Goal: Navigation & Orientation: Find specific page/section

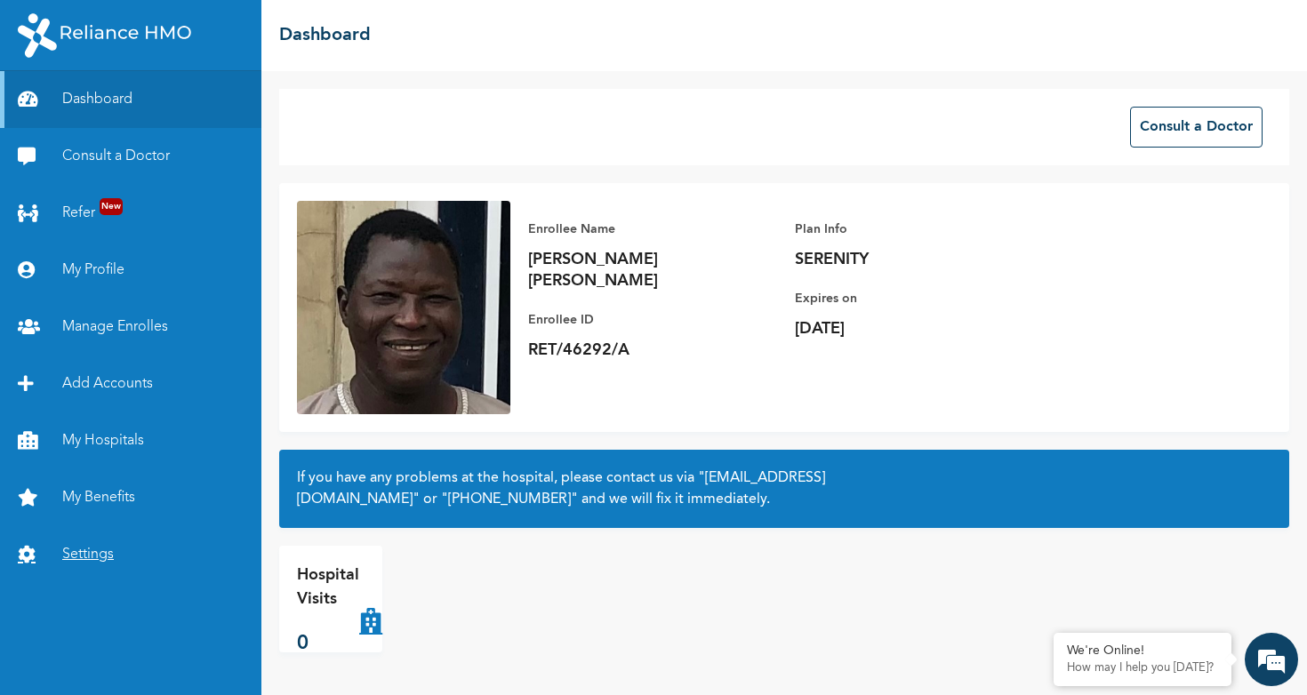
click at [96, 548] on link "Settings" at bounding box center [130, 554] width 261 height 57
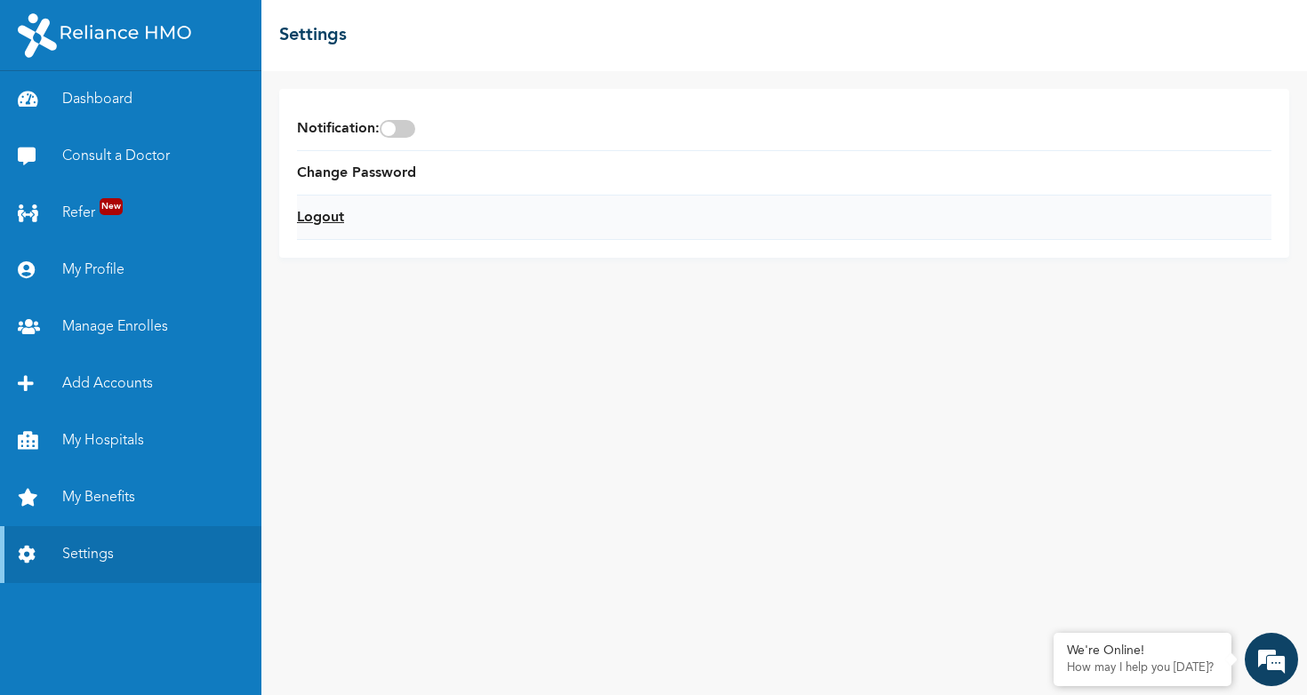
click at [331, 221] on link "Logout" at bounding box center [320, 217] width 47 height 21
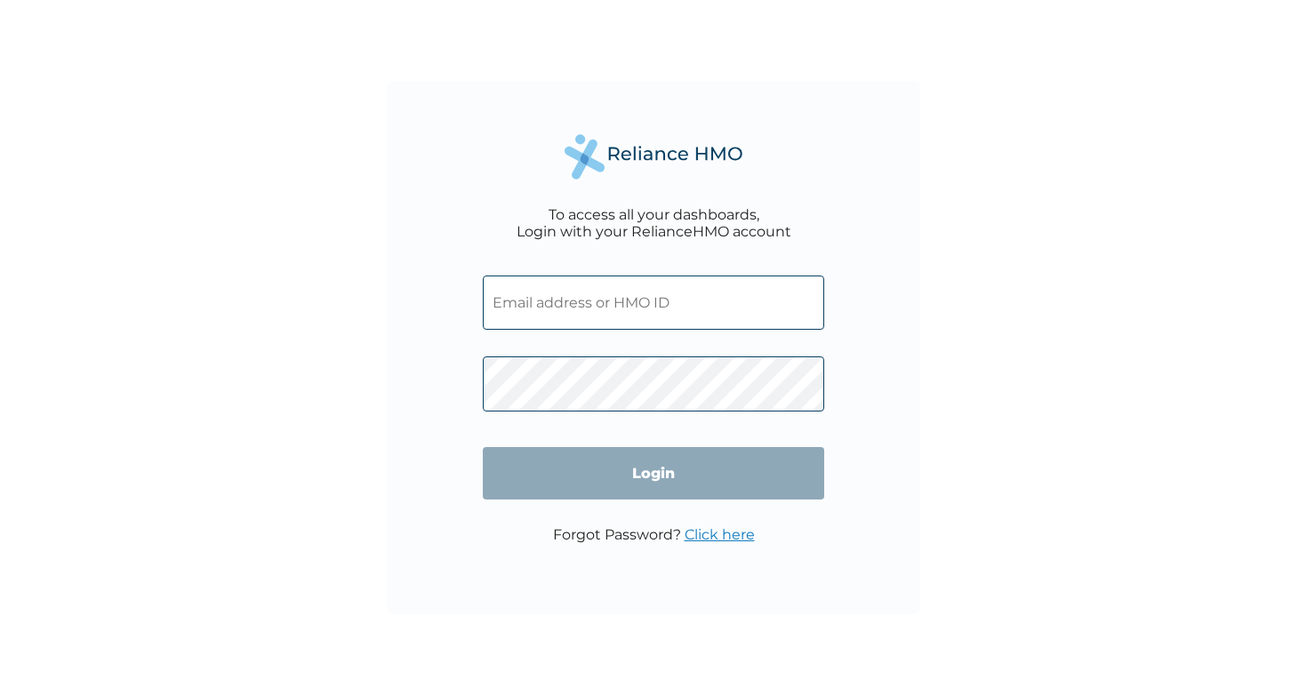
type input "RET/46289/A"
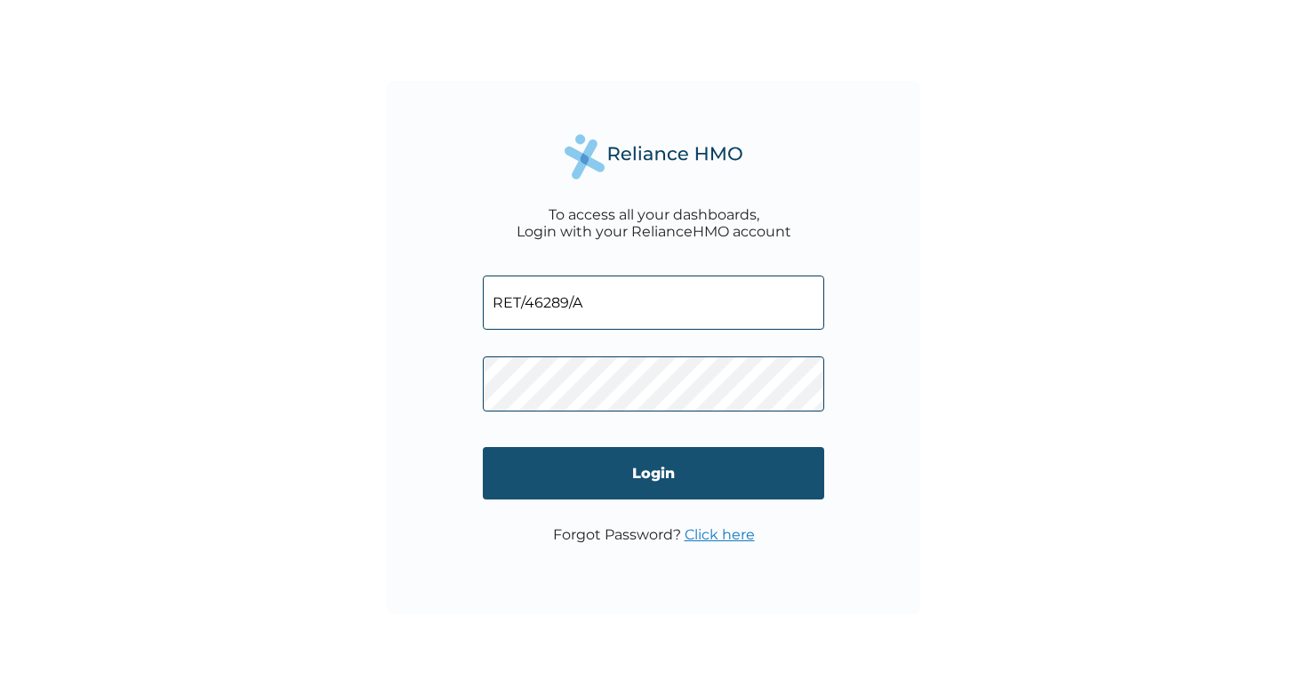
click at [685, 478] on input "Login" at bounding box center [653, 473] width 341 height 52
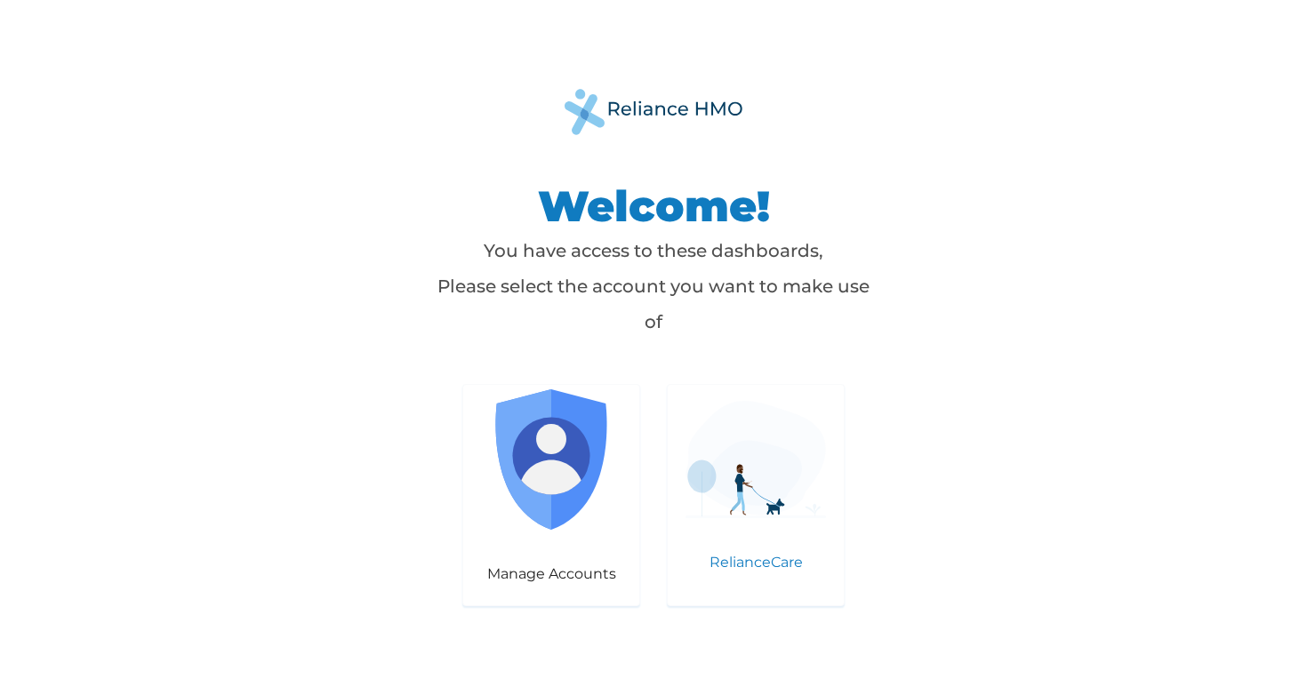
click at [727, 552] on div "RelianceCare" at bounding box center [756, 495] width 178 height 222
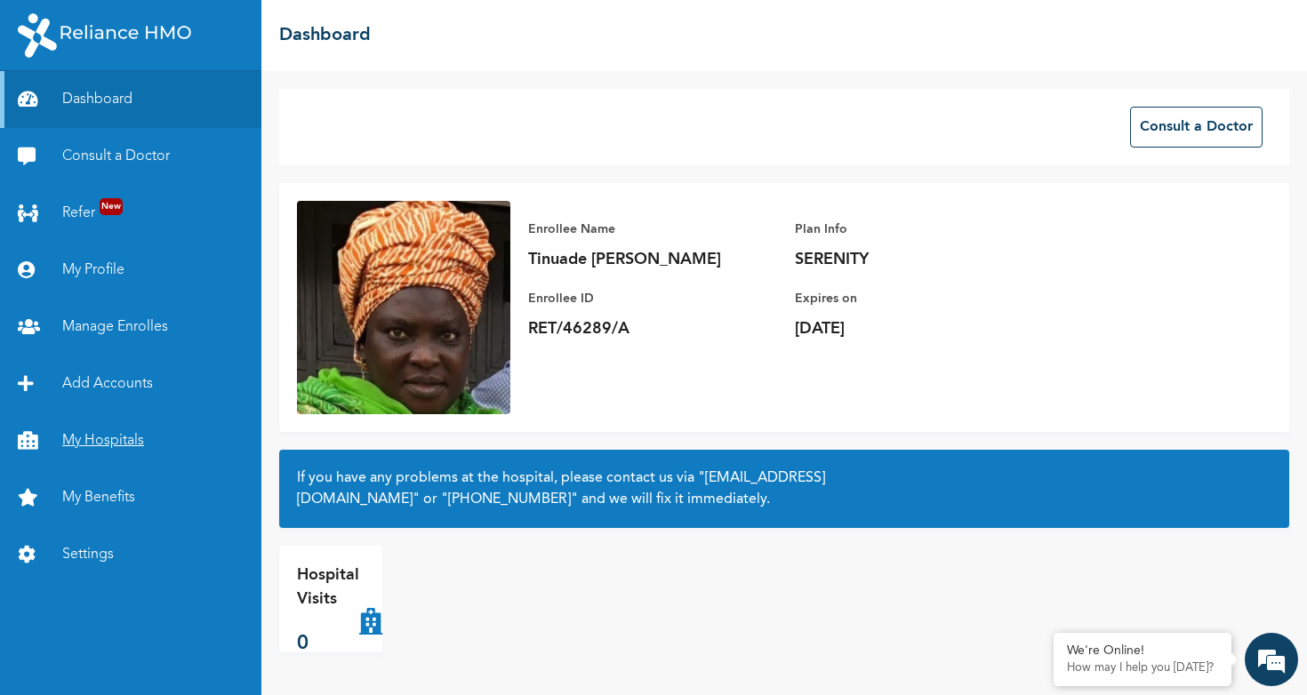
click at [126, 436] on link "My Hospitals" at bounding box center [130, 441] width 261 height 57
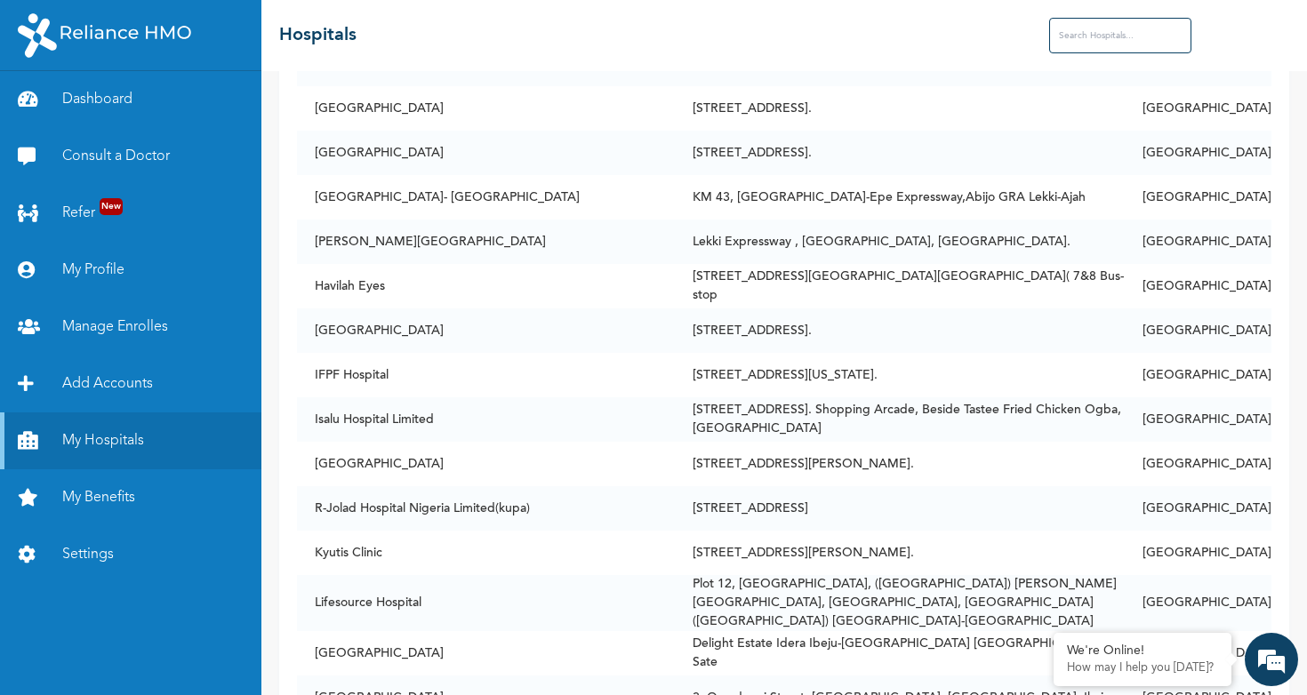
scroll to position [1327, 0]
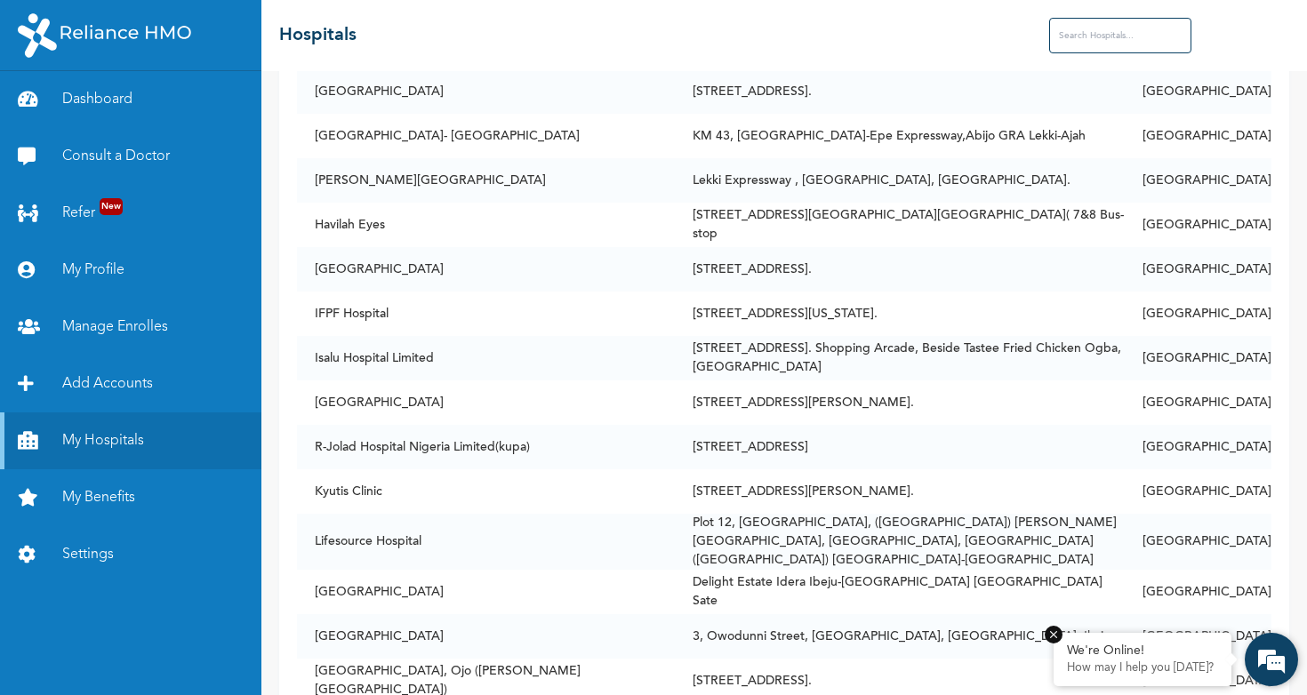
click at [1055, 635] on em at bounding box center [1054, 635] width 18 height 18
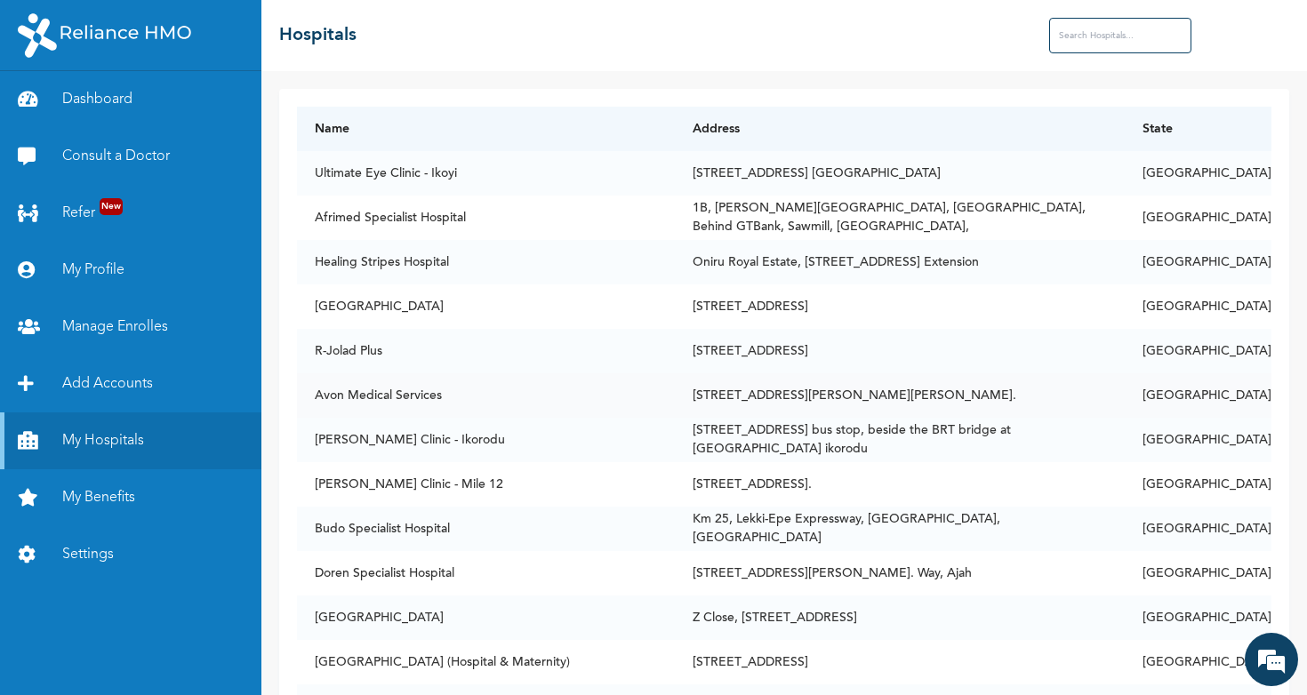
scroll to position [0, 0]
click at [1227, 128] on th "State" at bounding box center [1198, 129] width 147 height 44
click at [1114, 45] on input "text" at bounding box center [1120, 36] width 142 height 36
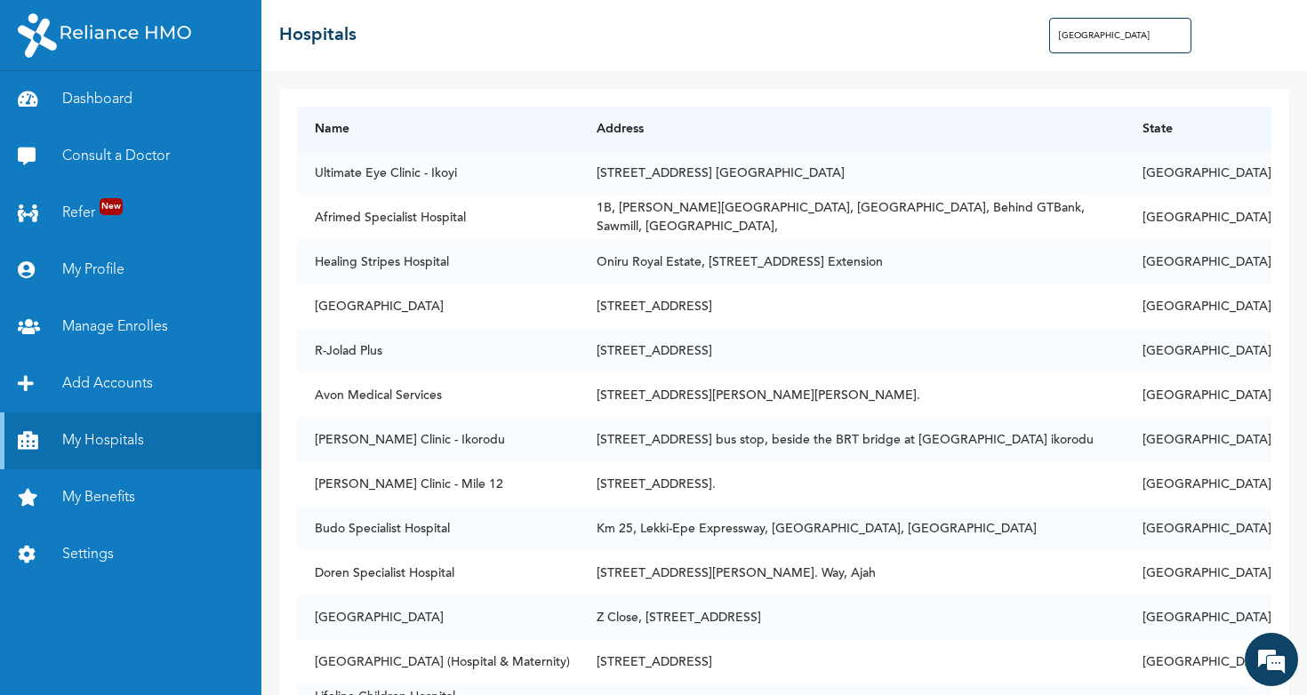
type input "Lagos"
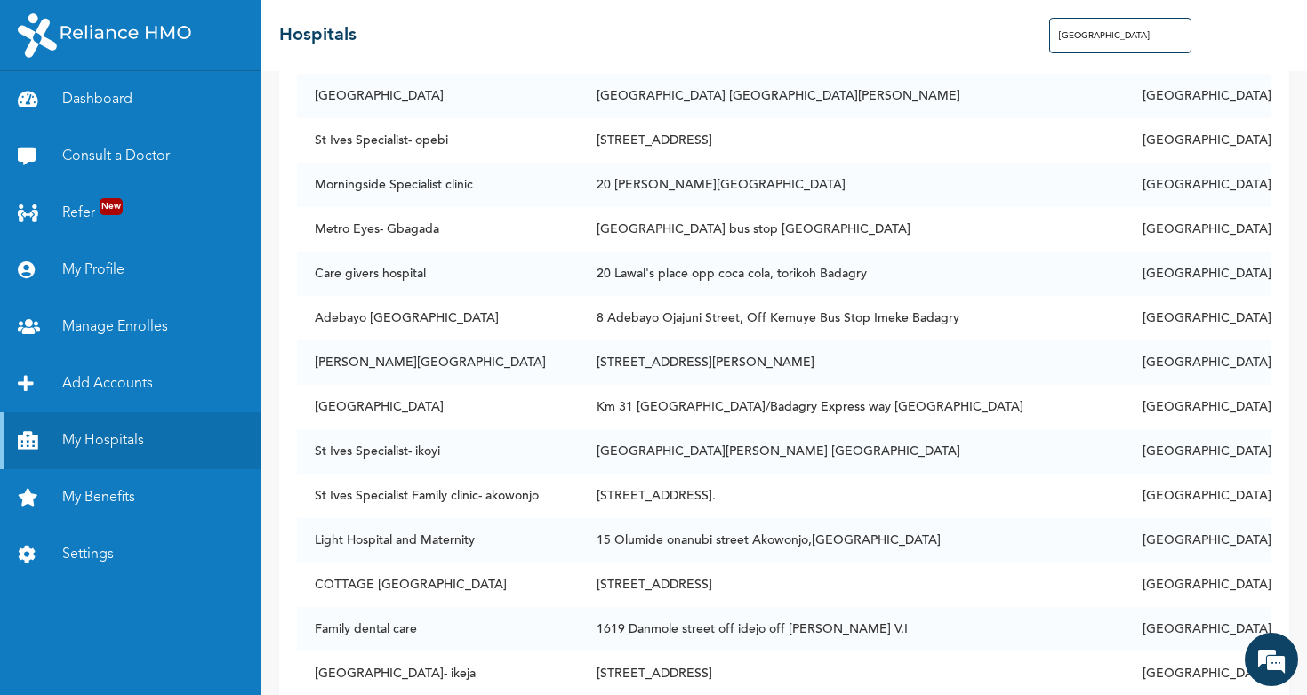
scroll to position [11545, 0]
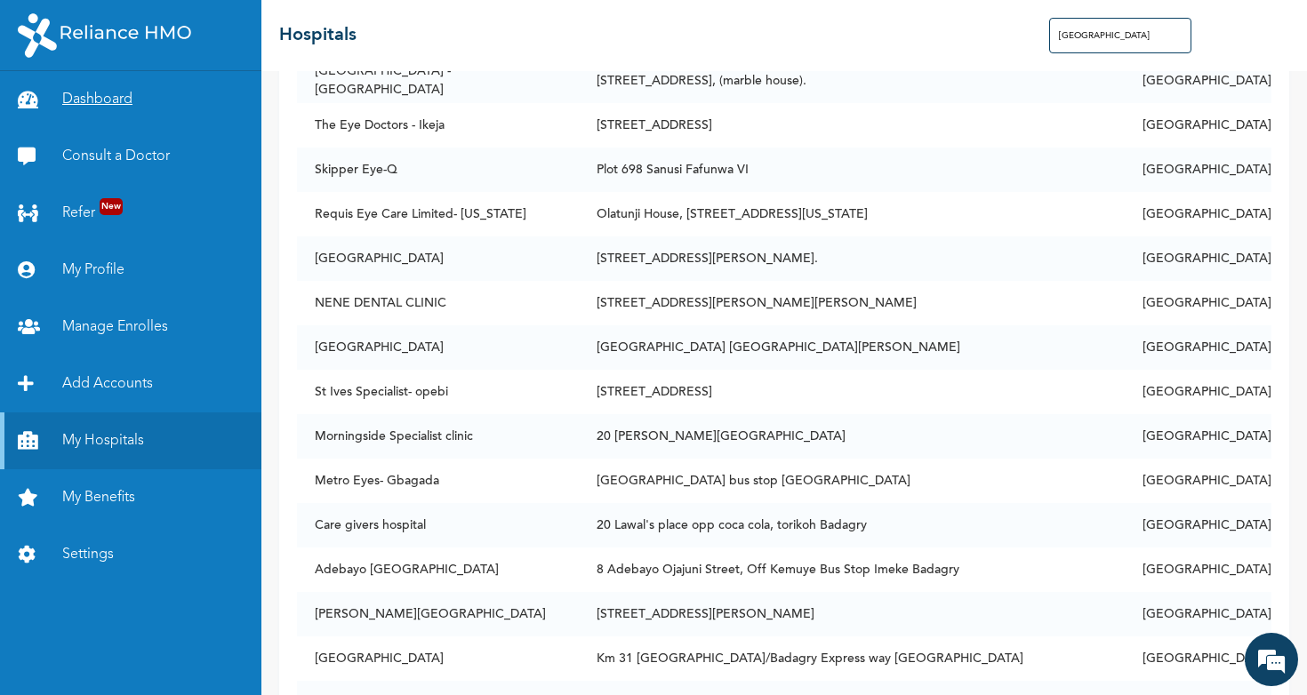
click at [110, 110] on link "Dashboard" at bounding box center [130, 99] width 261 height 57
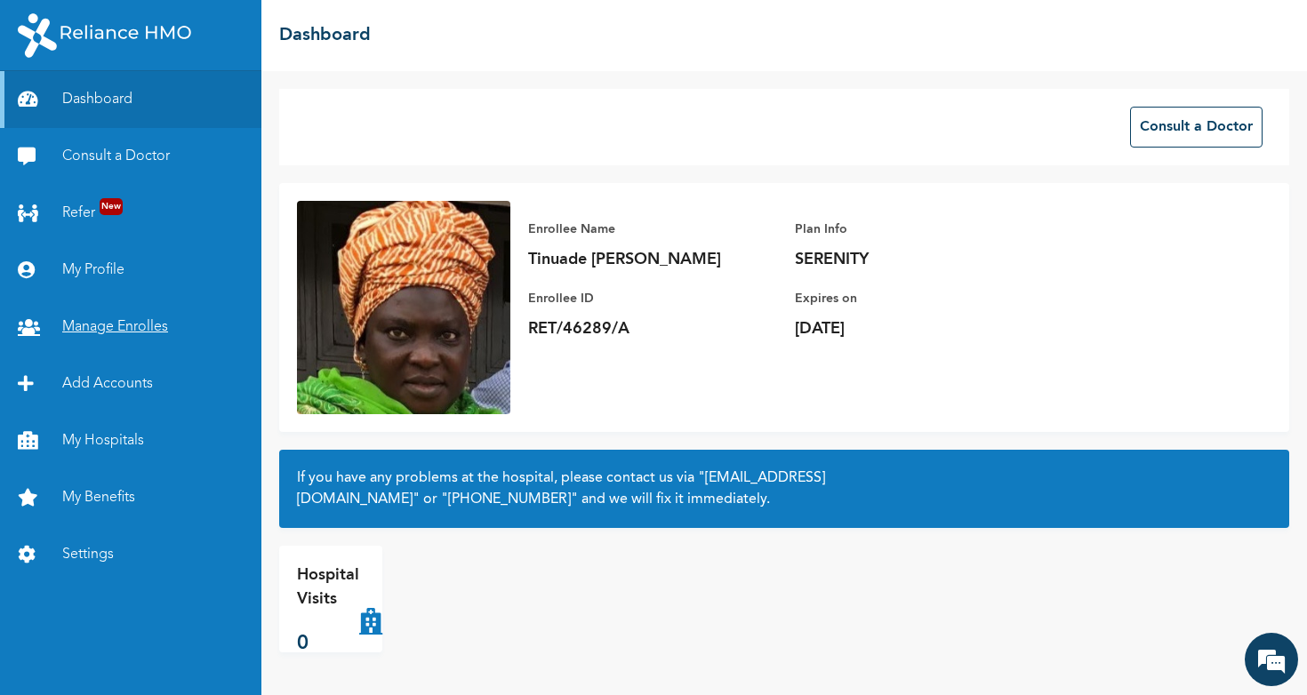
click at [111, 313] on link "Manage Enrolles" at bounding box center [130, 327] width 261 height 57
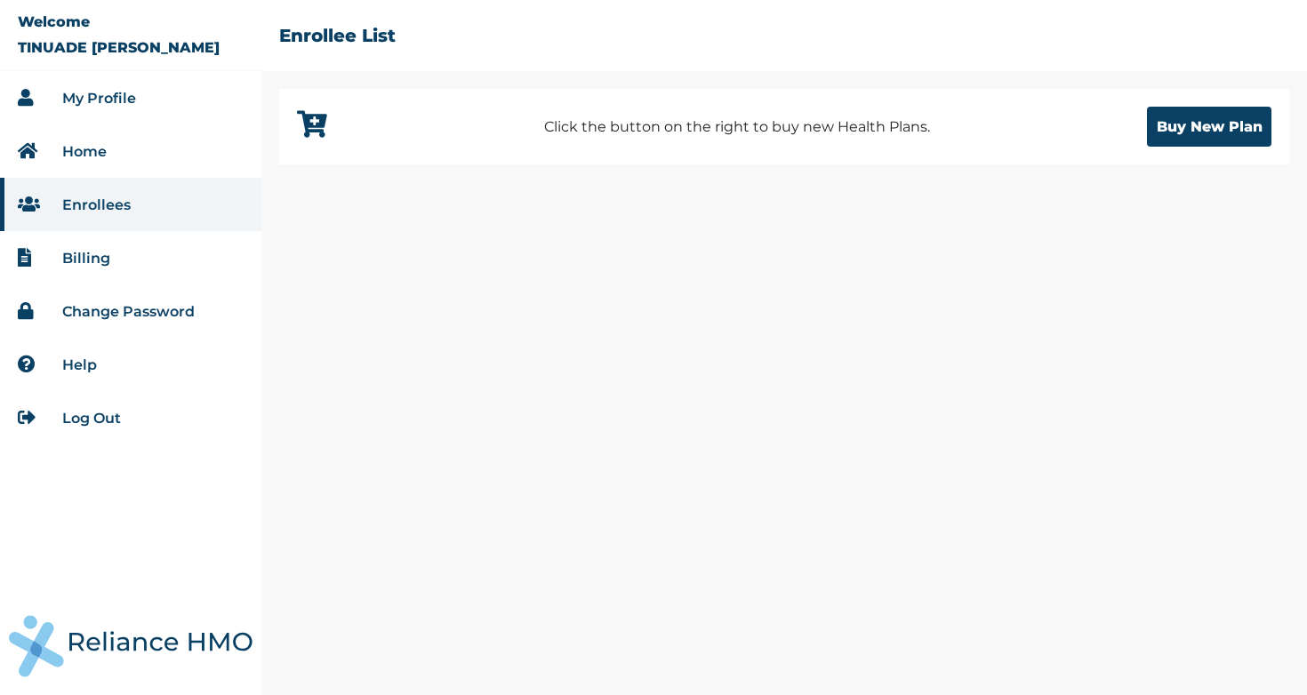
click at [123, 92] on link "My Profile" at bounding box center [99, 98] width 74 height 17
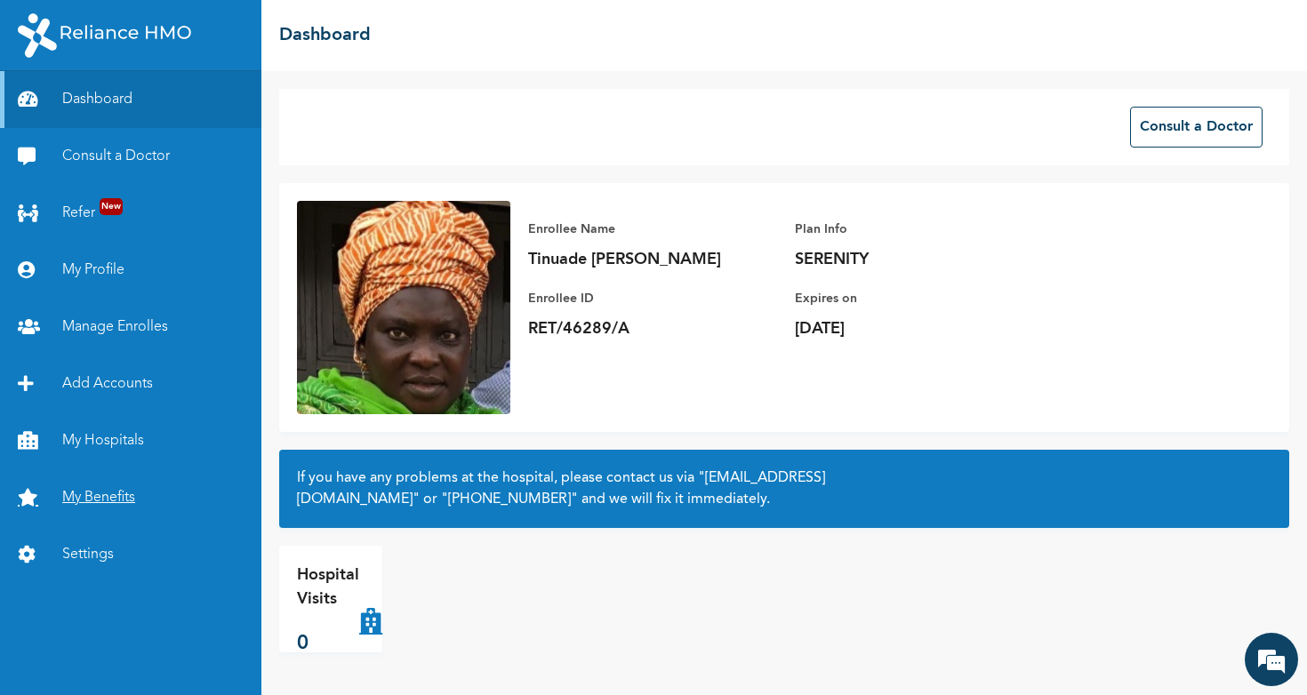
click at [123, 484] on link "My Benefits" at bounding box center [130, 498] width 261 height 57
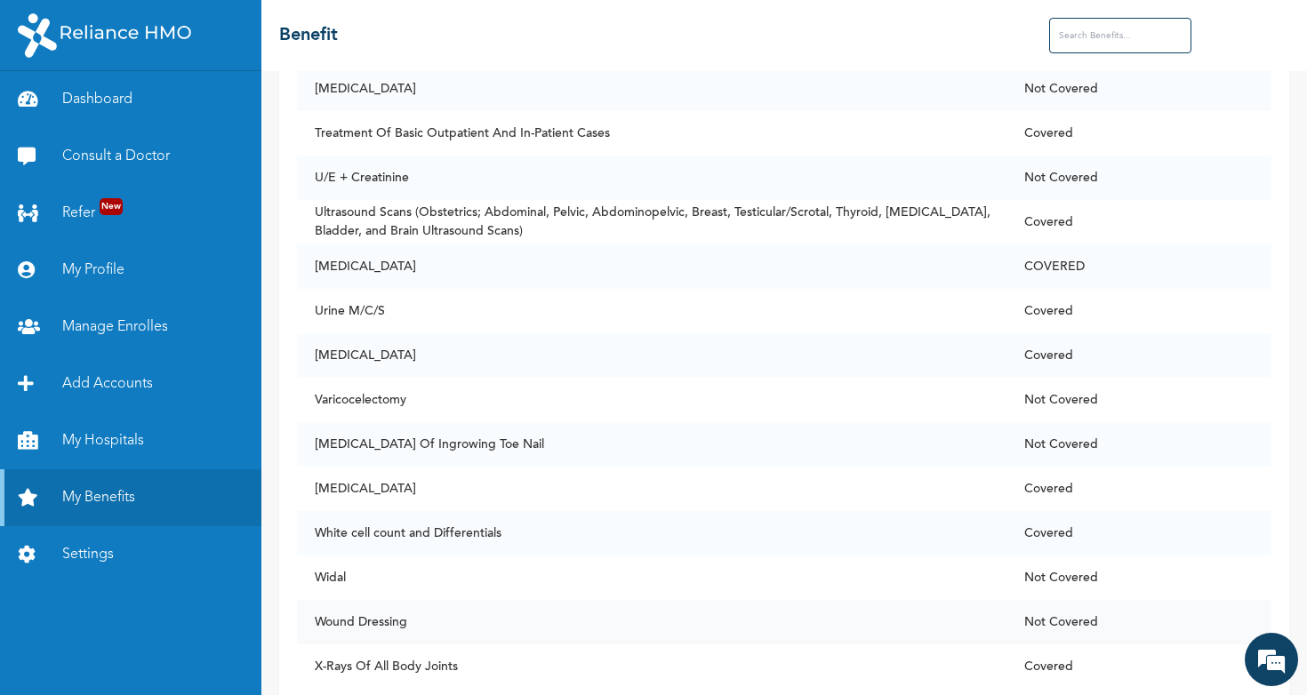
scroll to position [6759, 0]
